Goal: Find specific page/section: Find specific page/section

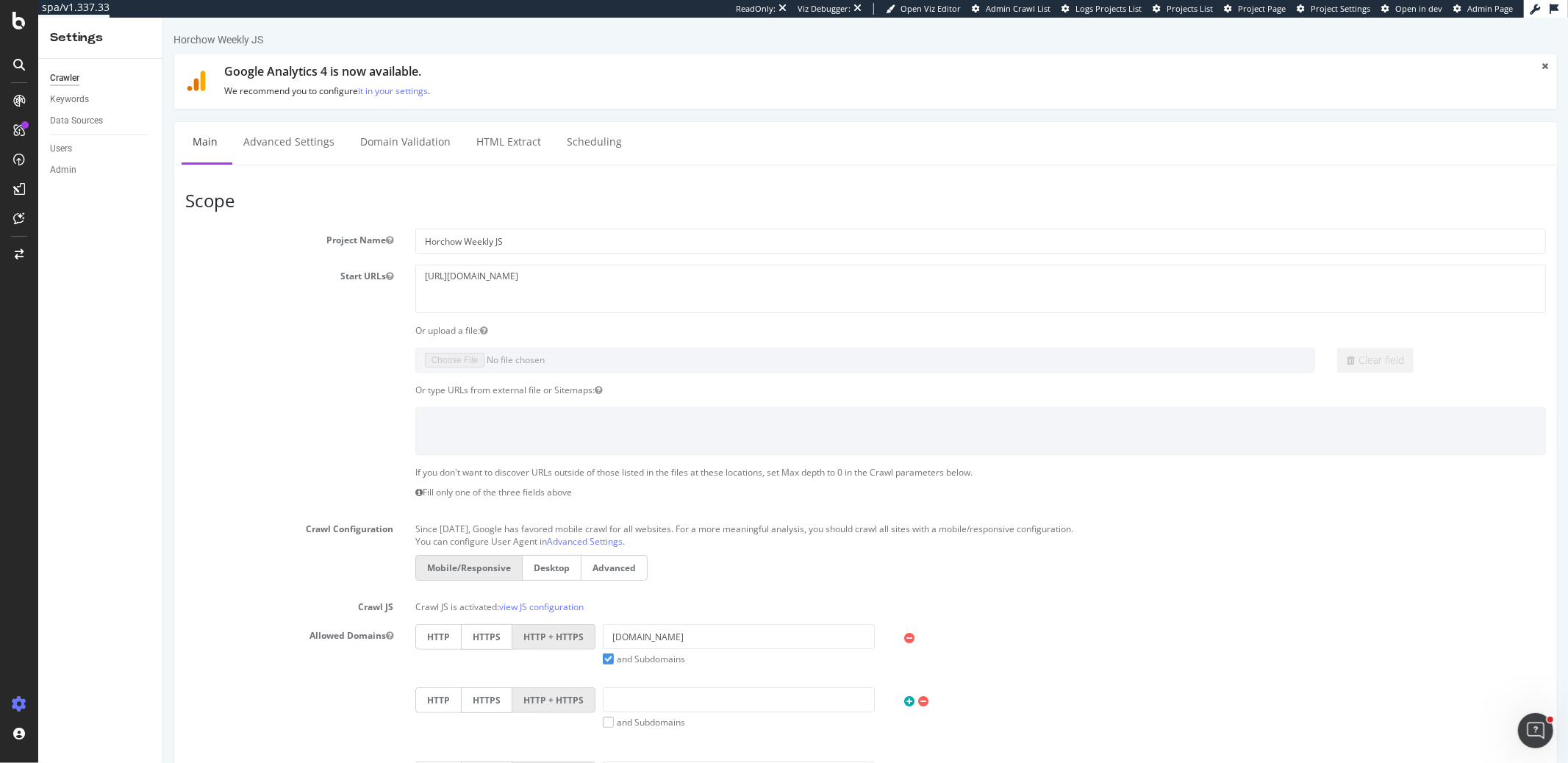
click at [16, 7] on div at bounding box center [19, 381] width 39 height 763
click at [21, 20] on icon at bounding box center [18, 20] width 13 height 18
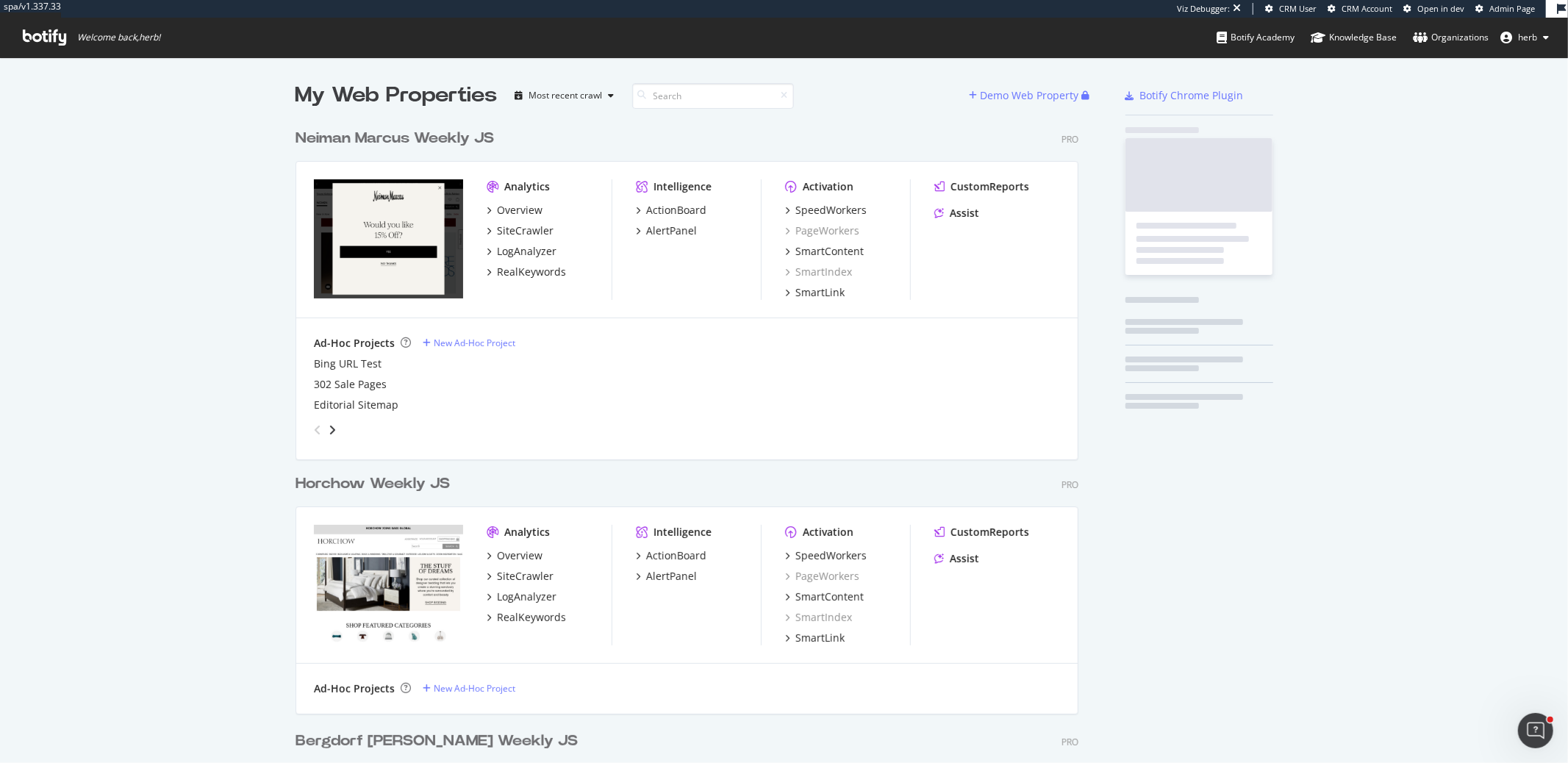
scroll to position [910, 782]
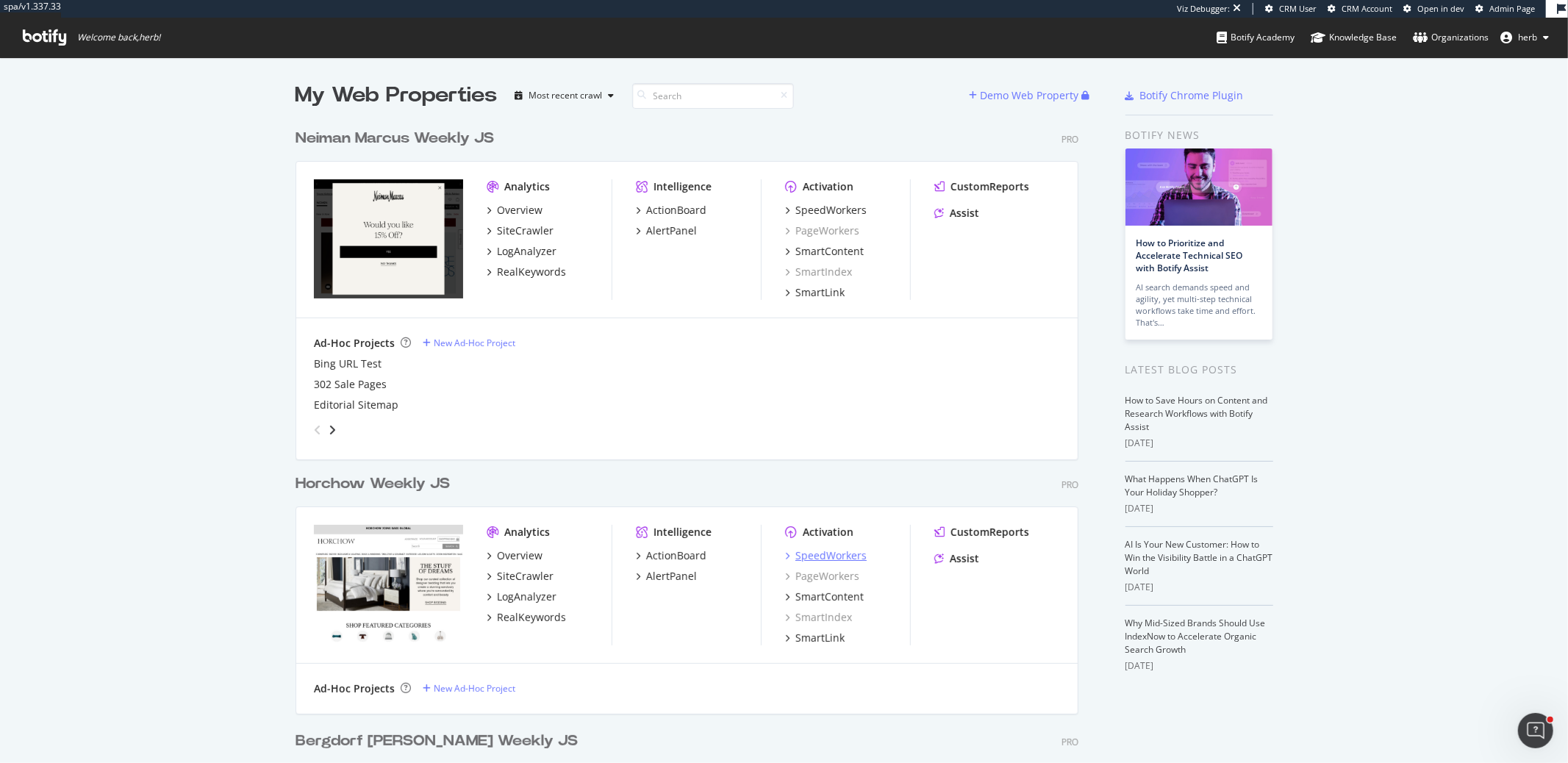
click at [800, 554] on div "SpeedWorkers" at bounding box center [831, 556] width 71 height 15
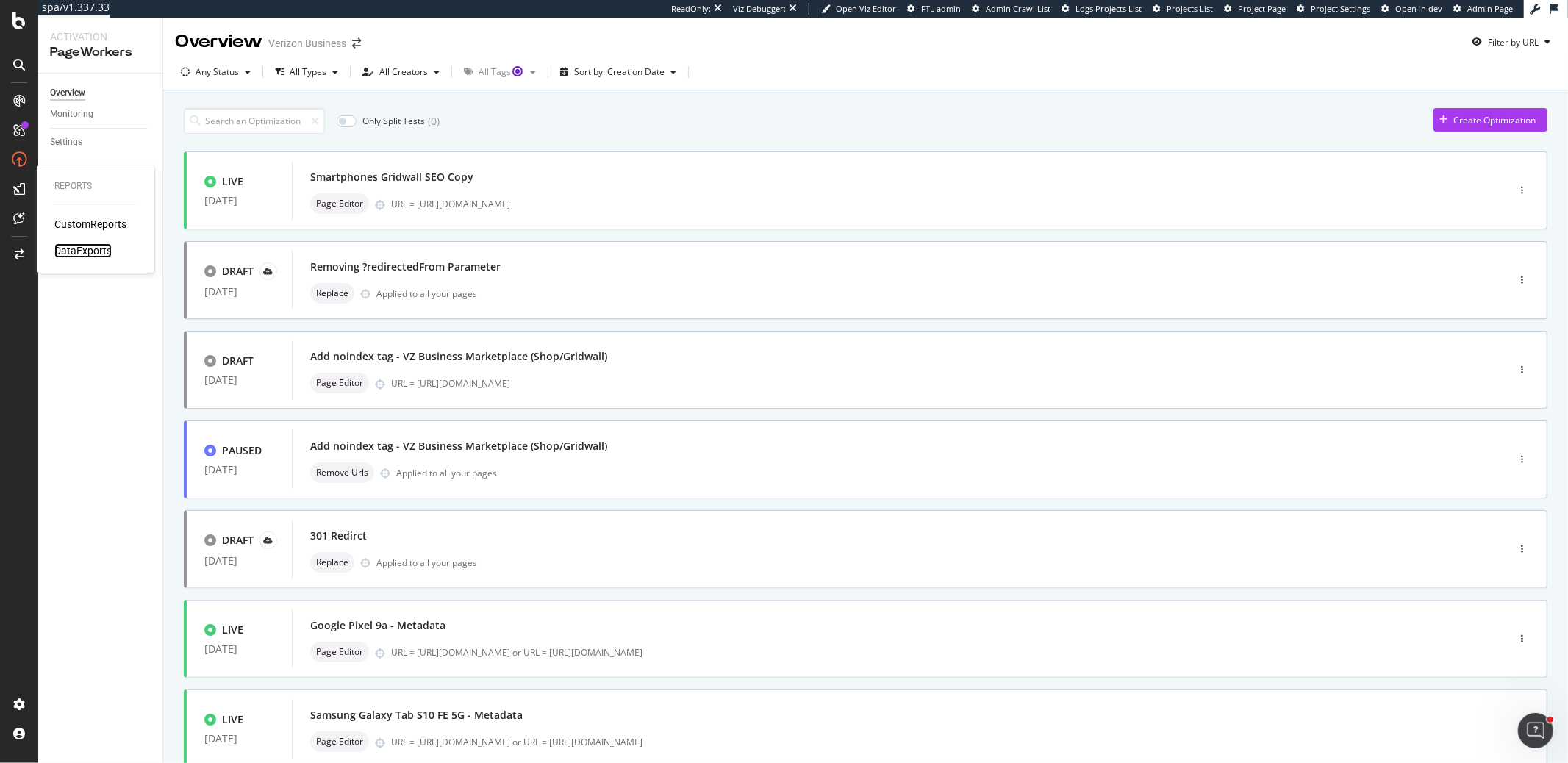
click at [74, 248] on div "DataExports" at bounding box center [83, 250] width 57 height 15
